Goal: Information Seeking & Learning: Learn about a topic

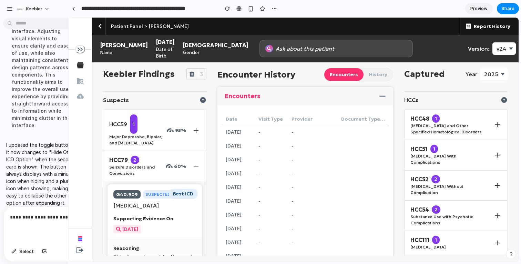
drag, startPoint x: 103, startPoint y: 26, endPoint x: 46, endPoint y: 25, distance: 56.5
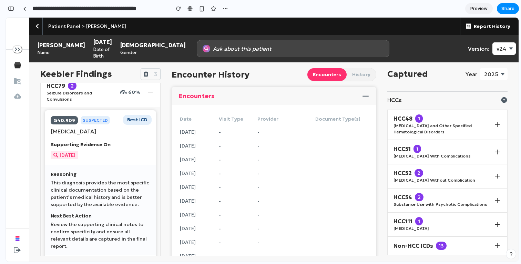
scroll to position [80, 0]
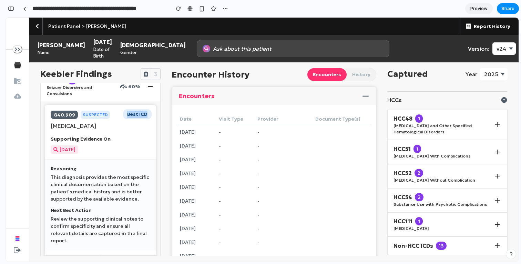
drag, startPoint x: 127, startPoint y: 107, endPoint x: 144, endPoint y: 107, distance: 17.2
click at [144, 109] on div "Best ICD" at bounding box center [137, 114] width 29 height 10
click at [131, 113] on div "Best ICD" at bounding box center [137, 114] width 29 height 10
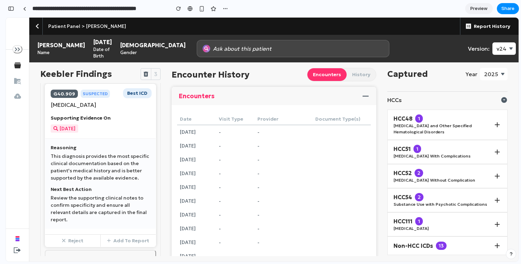
scroll to position [100, 0]
drag, startPoint x: 56, startPoint y: 125, endPoint x: 114, endPoint y: 137, distance: 59.4
click at [114, 133] on div "Supporting Evidence On [DATE]" at bounding box center [101, 124] width 100 height 18
click at [110, 133] on div "Supporting Evidence On [DATE]" at bounding box center [101, 124] width 100 height 18
drag, startPoint x: 79, startPoint y: 128, endPoint x: 42, endPoint y: 128, distance: 36.9
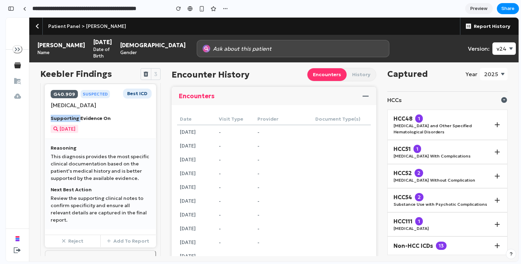
click at [42, 128] on div "Best ICD [MEDICAL_DATA] Suspected 60% [MEDICAL_DATA] Supporting Evidence On [DA…" at bounding box center [101, 178] width 120 height 194
click at [57, 122] on p "Supporting Evidence On" at bounding box center [101, 118] width 100 height 7
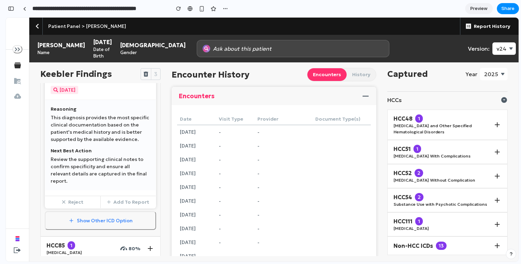
scroll to position [141, 0]
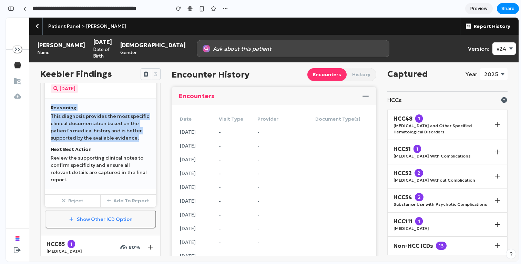
drag, startPoint x: 50, startPoint y: 120, endPoint x: 137, endPoint y: 152, distance: 91.9
click at [137, 142] on div "Reasoning This diagnosis provides the most specific clinical documentation base…" at bounding box center [101, 123] width 100 height 38
click at [137, 142] on p "This diagnosis provides the most specific clinical documentation based on the p…" at bounding box center [101, 127] width 100 height 29
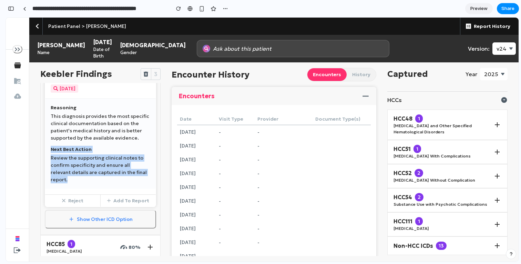
drag, startPoint x: 52, startPoint y: 158, endPoint x: 144, endPoint y: 184, distance: 96.4
click at [144, 183] on div "Next Best Action Review the supporting clinical notes to confirm specificity an…" at bounding box center [101, 165] width 100 height 38
click at [134, 182] on p "Review the supporting clinical notes to confirm specificity and ensure all rele…" at bounding box center [101, 168] width 100 height 29
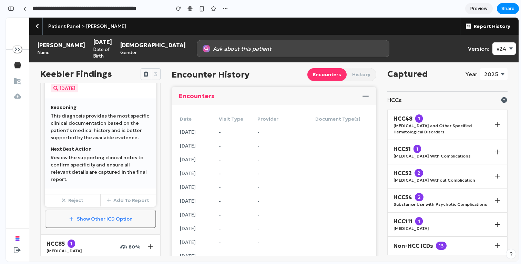
scroll to position [152, 0]
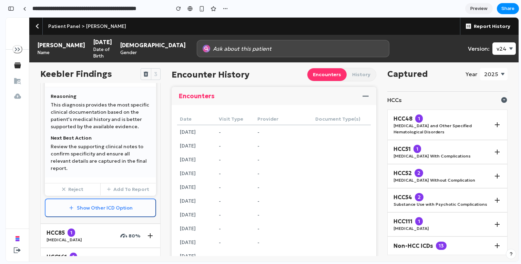
click at [93, 211] on button "Show Other ICD Option" at bounding box center [100, 208] width 111 height 19
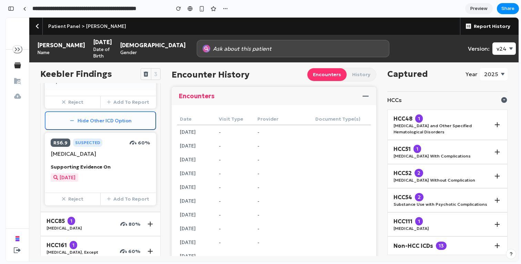
scroll to position [242, 0]
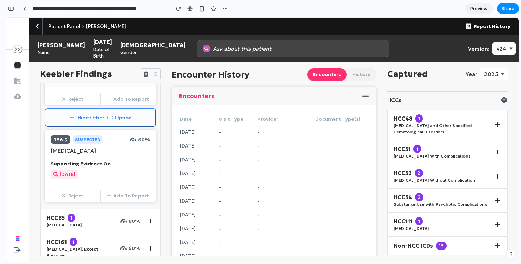
click at [101, 117] on button "Hide Other ICD Option" at bounding box center [100, 117] width 111 height 19
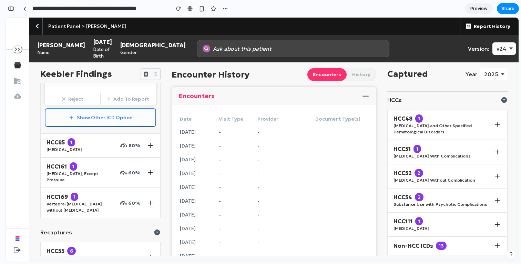
click at [98, 118] on button "Show Other ICD Option" at bounding box center [100, 117] width 111 height 19
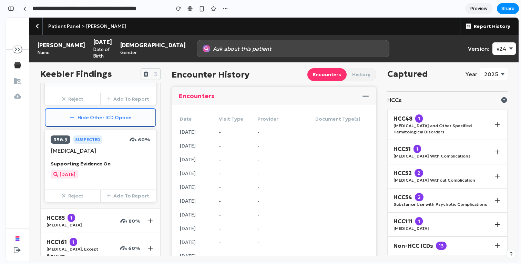
click at [98, 121] on button "Hide Other ICD Option" at bounding box center [100, 117] width 111 height 19
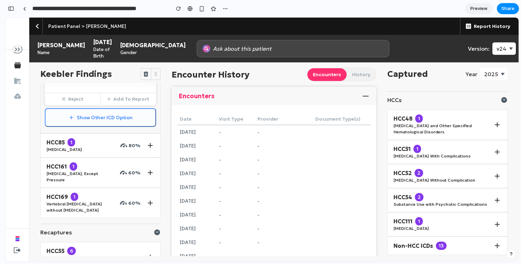
click at [99, 121] on button "Show Other ICD Option" at bounding box center [100, 117] width 111 height 19
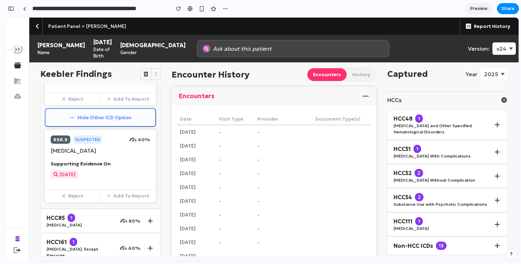
click at [94, 118] on button "Hide Other ICD Option" at bounding box center [100, 117] width 111 height 19
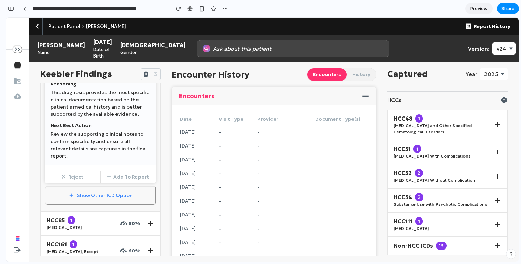
scroll to position [178, 0]
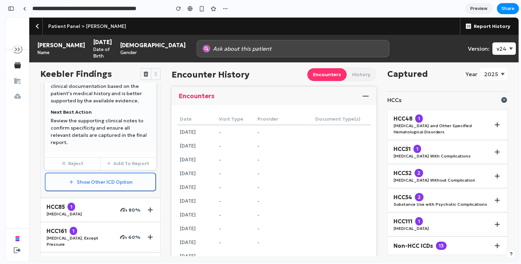
click at [98, 183] on button "Show Other ICD Option" at bounding box center [100, 182] width 111 height 19
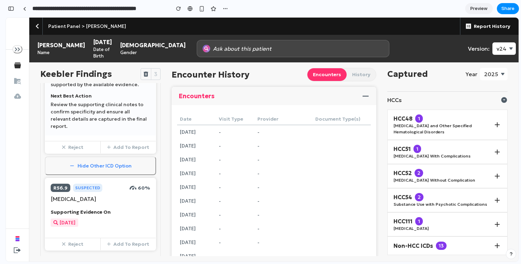
scroll to position [196, 0]
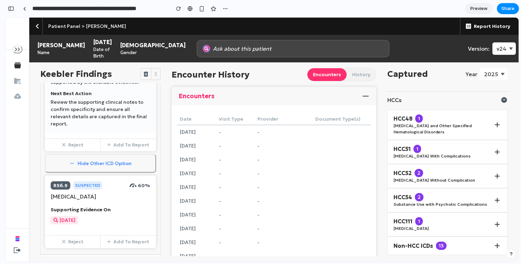
drag, startPoint x: 133, startPoint y: 188, endPoint x: 139, endPoint y: 188, distance: 6.6
click at [139, 188] on div "60%" at bounding box center [140, 185] width 21 height 7
click at [139, 188] on p "60%" at bounding box center [144, 185] width 12 height 7
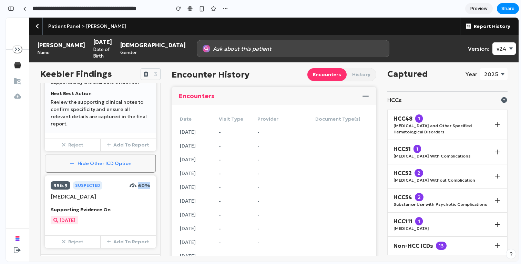
click at [138, 187] on p "60%" at bounding box center [144, 185] width 12 height 7
click at [113, 166] on button "Hide Other ICD Option" at bounding box center [100, 163] width 111 height 19
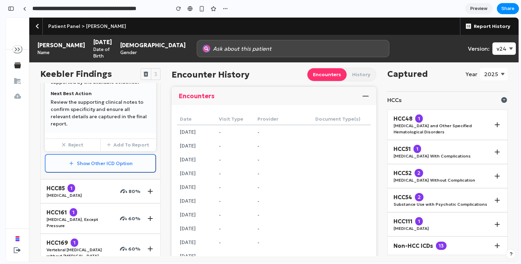
click at [113, 166] on button "Show Other ICD Option" at bounding box center [100, 163] width 111 height 19
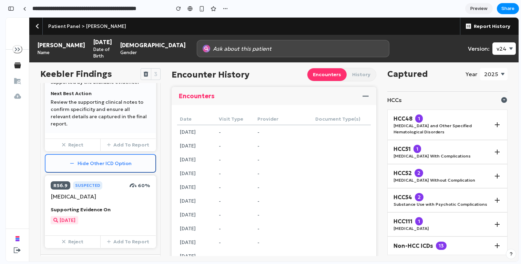
click at [113, 166] on button "Hide Other ICD Option" at bounding box center [100, 163] width 111 height 19
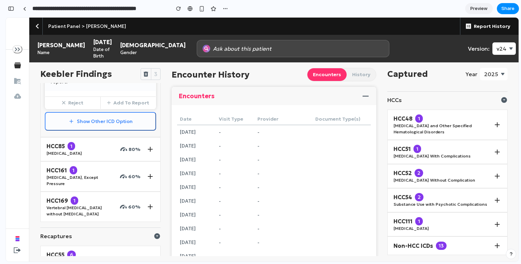
scroll to position [218, 0]
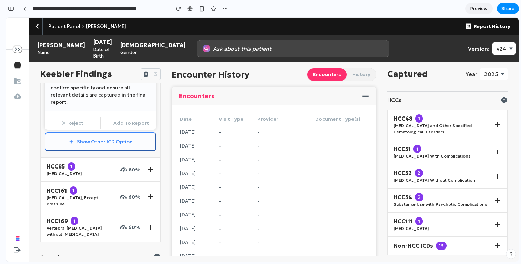
click at [119, 149] on button "Show Other ICD Option" at bounding box center [100, 141] width 111 height 19
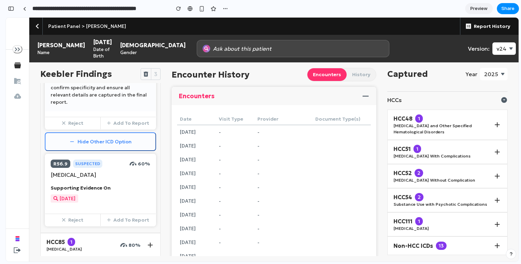
click at [119, 149] on button "Hide Other ICD Option" at bounding box center [100, 141] width 111 height 19
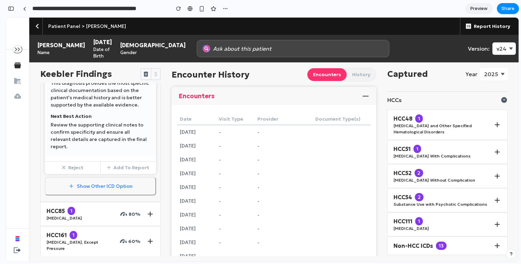
scroll to position [188, 0]
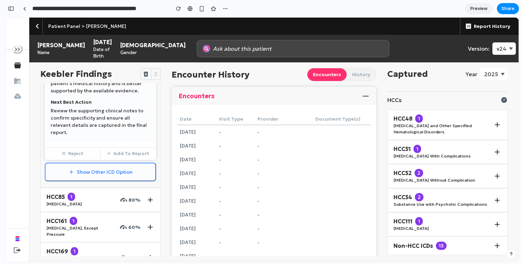
click at [111, 172] on button "Show Other ICD Option" at bounding box center [100, 172] width 111 height 19
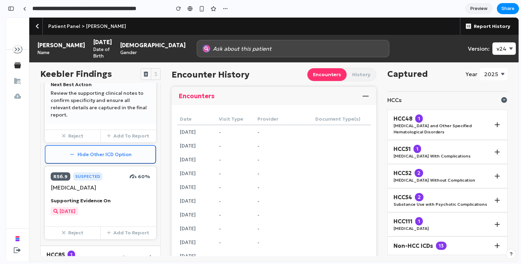
scroll to position [206, 0]
drag, startPoint x: 46, startPoint y: 177, endPoint x: 152, endPoint y: 190, distance: 106.6
click at [152, 190] on div "R56.9 Suspected 60% [MEDICAL_DATA] Supporting Evidence On [DATE]" at bounding box center [100, 193] width 111 height 54
click at [73, 155] on icon at bounding box center [72, 154] width 6 height 6
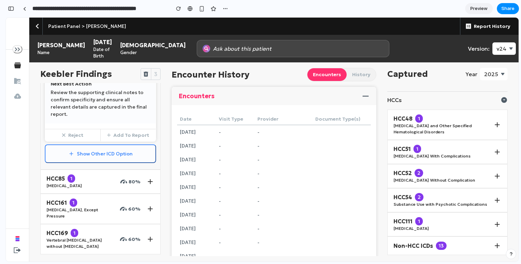
click at [73, 155] on icon at bounding box center [72, 154] width 6 height 6
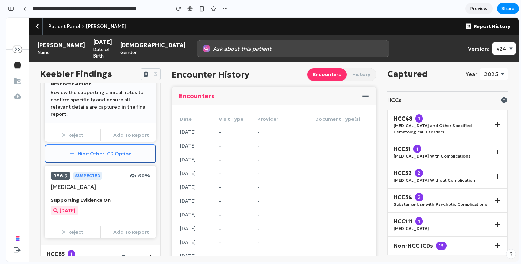
click at [73, 155] on icon at bounding box center [72, 154] width 6 height 6
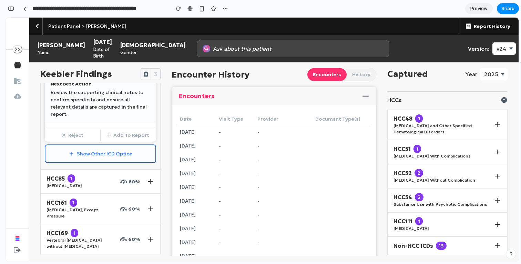
click at [71, 156] on icon at bounding box center [72, 154] width 6 height 6
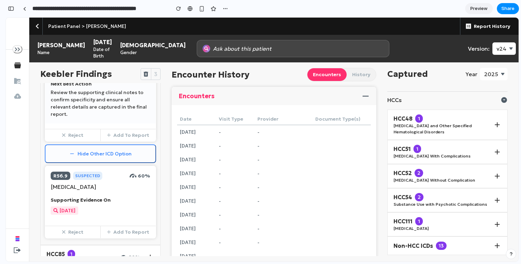
click at [71, 155] on icon at bounding box center [72, 154] width 6 height 6
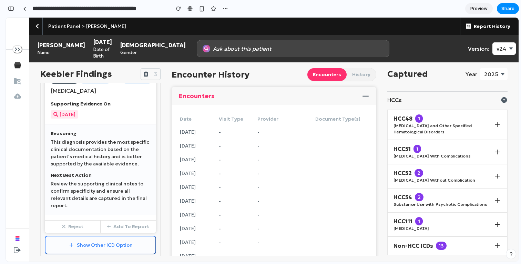
scroll to position [113, 0]
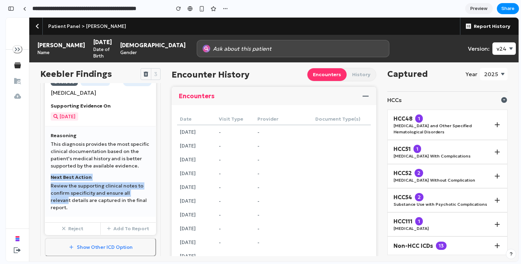
drag, startPoint x: 50, startPoint y: 187, endPoint x: 144, endPoint y: 207, distance: 96.2
click at [144, 207] on div "Reasoning This diagnosis provides the most specific clinical documentation base…" at bounding box center [100, 171] width 111 height 91
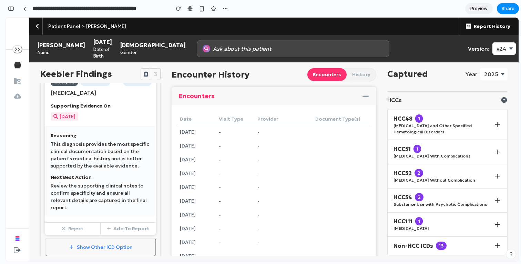
click at [133, 207] on p "Review the supporting clinical notes to confirm specificity and ensure all rele…" at bounding box center [101, 196] width 100 height 29
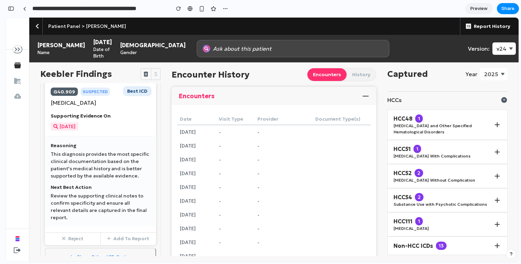
scroll to position [100, 0]
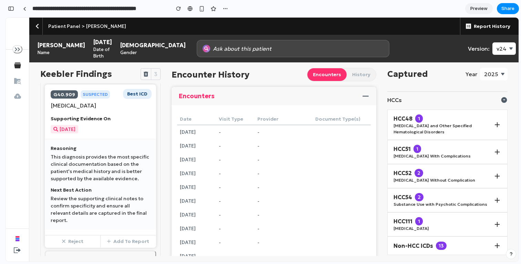
click at [97, 194] on p "Next Best Action" at bounding box center [101, 189] width 100 height 7
click at [92, 194] on p "Next Best Action" at bounding box center [101, 189] width 100 height 7
click at [91, 194] on p "Next Best Action" at bounding box center [101, 189] width 100 height 7
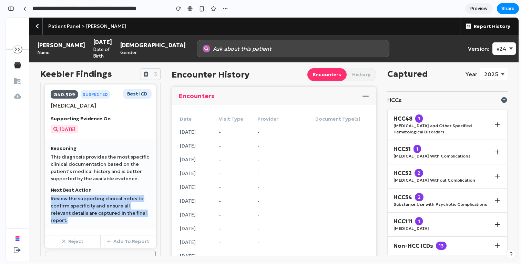
drag, startPoint x: 50, startPoint y: 211, endPoint x: 149, endPoint y: 224, distance: 99.1
click at [149, 225] on div "Reasoning This diagnosis provides the most specific clinical documentation base…" at bounding box center [100, 184] width 111 height 91
click at [141, 223] on p "Review the supporting clinical notes to confirm specificity and ensure all rele…" at bounding box center [101, 209] width 100 height 29
drag, startPoint x: 52, startPoint y: 200, endPoint x: 138, endPoint y: 224, distance: 89.0
click at [138, 224] on div "Next Best Action Review the supporting clinical notes to confirm specificity an…" at bounding box center [101, 205] width 100 height 38
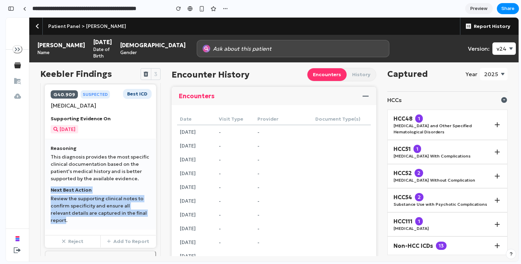
click at [138, 223] on p "Review the supporting clinical notes to confirm specificity and ensure all rele…" at bounding box center [101, 209] width 100 height 29
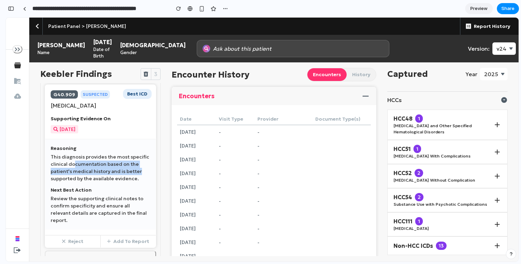
drag, startPoint x: 138, startPoint y: 184, endPoint x: 74, endPoint y: 176, distance: 64.6
click at [74, 176] on p "This diagnosis provides the most specific clinical documentation based on the p…" at bounding box center [101, 167] width 100 height 29
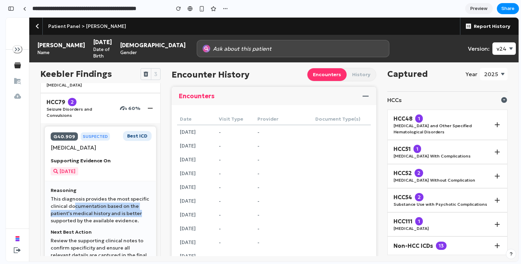
scroll to position [66, 0]
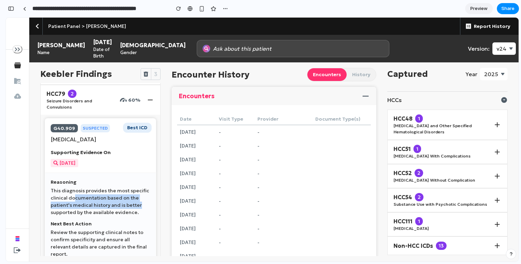
click at [98, 216] on p "This diagnosis provides the most specific clinical documentation based on the p…" at bounding box center [101, 201] width 100 height 29
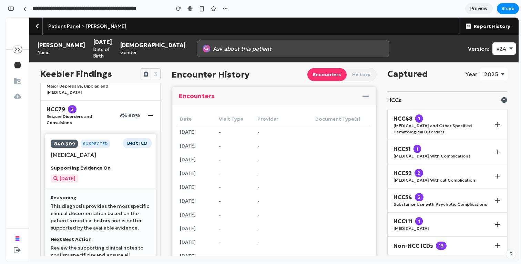
scroll to position [50, 0]
click at [130, 159] on p "[MEDICAL_DATA]" at bounding box center [101, 155] width 100 height 8
click at [132, 151] on p "[MEDICAL_DATA]" at bounding box center [101, 155] width 100 height 8
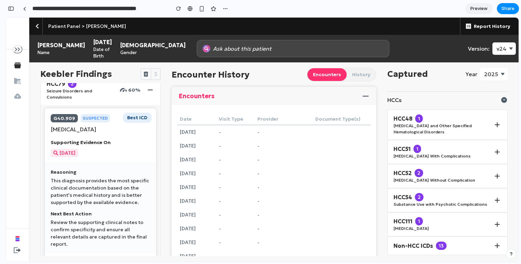
scroll to position [78, 0]
